Goal: Obtain resource: Download file/media

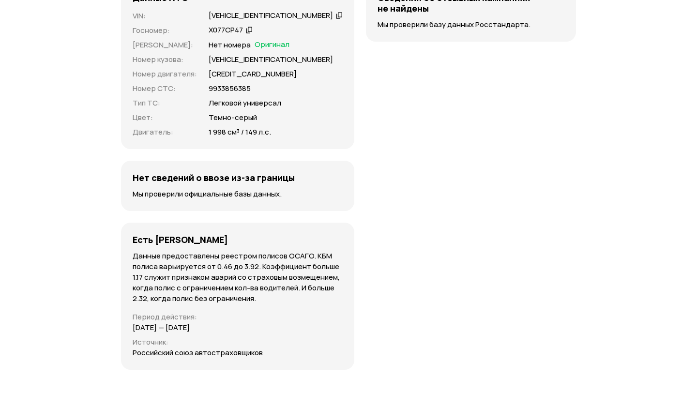
scroll to position [2872, 0]
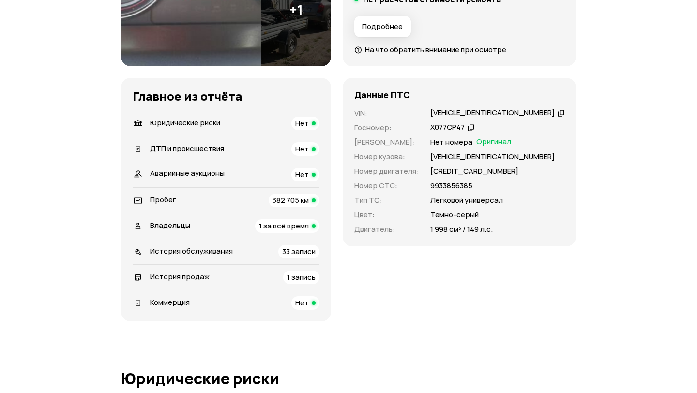
scroll to position [0, 0]
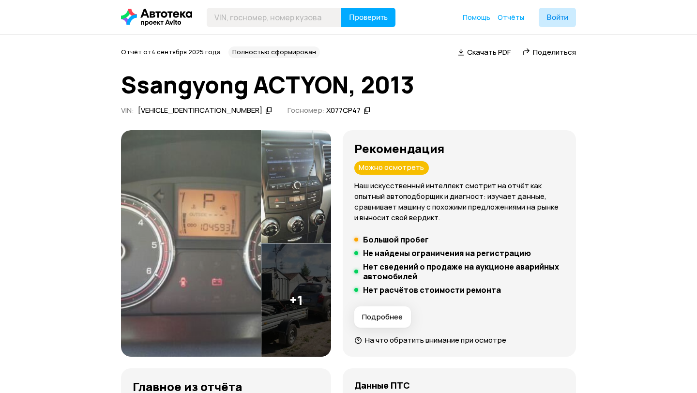
click at [312, 204] on img at bounding box center [296, 186] width 70 height 113
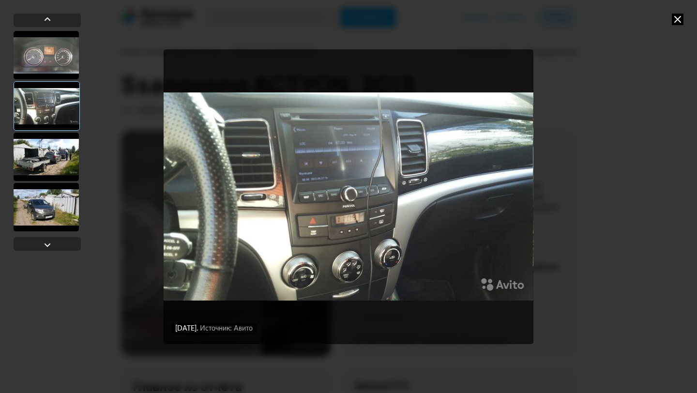
click at [52, 60] on div at bounding box center [46, 55] width 65 height 48
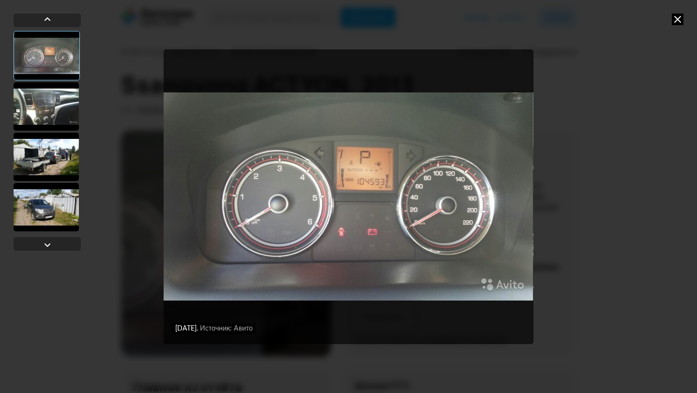
click at [61, 122] on div at bounding box center [46, 106] width 65 height 48
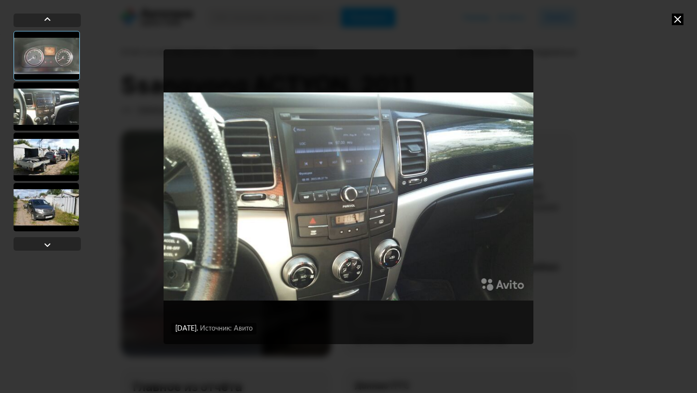
click at [59, 168] on div at bounding box center [46, 157] width 65 height 48
click at [59, 170] on div at bounding box center [46, 157] width 65 height 48
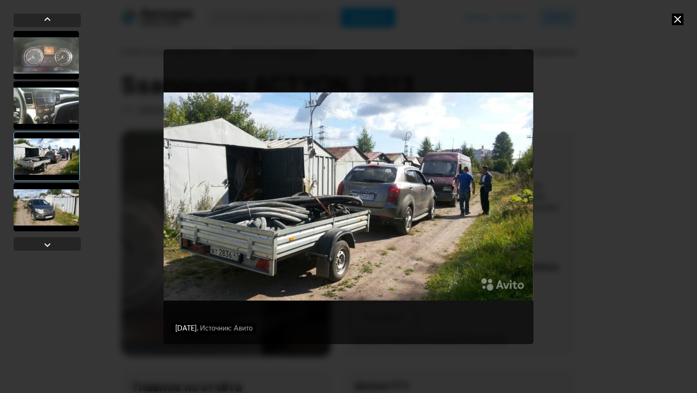
click at [31, 217] on div at bounding box center [46, 207] width 65 height 48
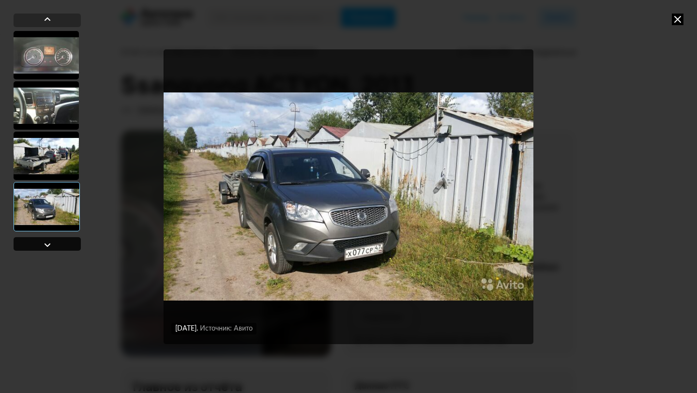
click at [41, 245] on div at bounding box center [47, 244] width 67 height 14
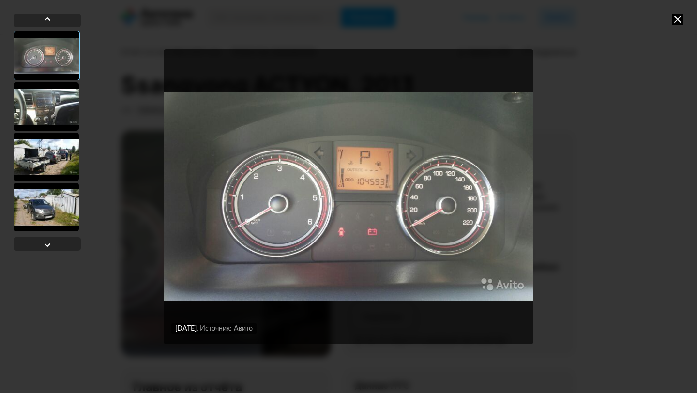
click at [564, 225] on div "[DATE] Источник: Авито [DATE] Источник: Авито [DATE] Источник: Авито [DATE] Ист…" at bounding box center [348, 196] width 495 height 393
click at [684, 15] on div "[DATE] Источник: Авито [DATE] Источник: Авито [DATE] Источник: Авито [DATE] Ист…" at bounding box center [348, 196] width 697 height 393
click at [680, 15] on icon at bounding box center [677, 20] width 12 height 12
